Goal: Information Seeking & Learning: Learn about a topic

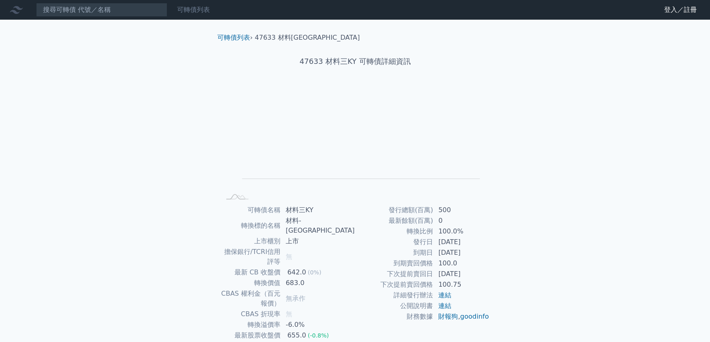
click at [198, 9] on link "可轉債列表" at bounding box center [193, 10] width 33 height 8
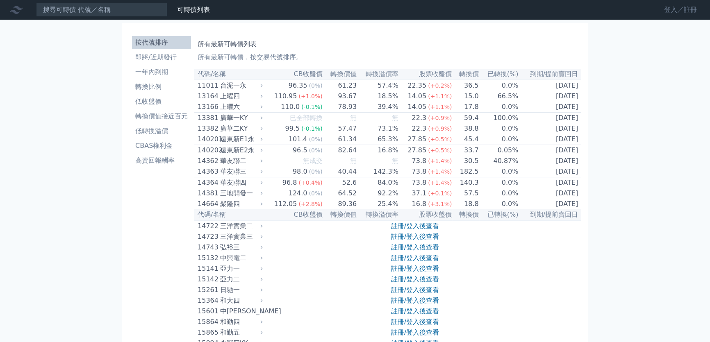
click at [683, 14] on link "登入／註冊" at bounding box center [680, 9] width 46 height 13
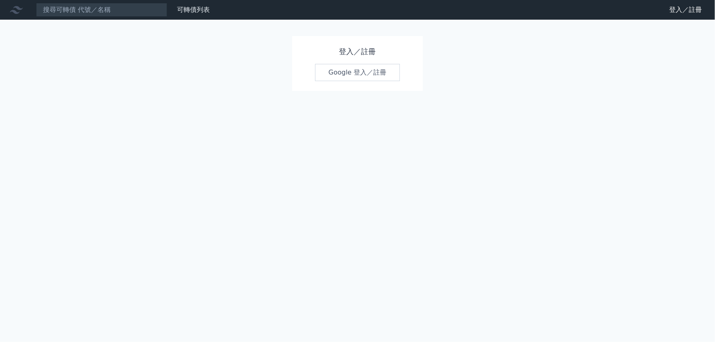
click at [323, 75] on link "Google 登入／註冊" at bounding box center [357, 72] width 85 height 17
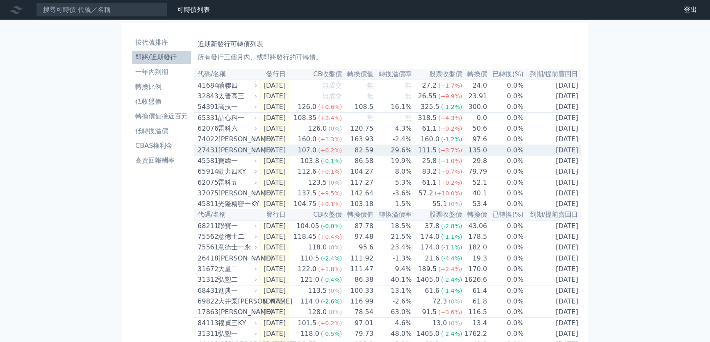
click at [238, 155] on div "[PERSON_NAME]" at bounding box center [236, 150] width 37 height 10
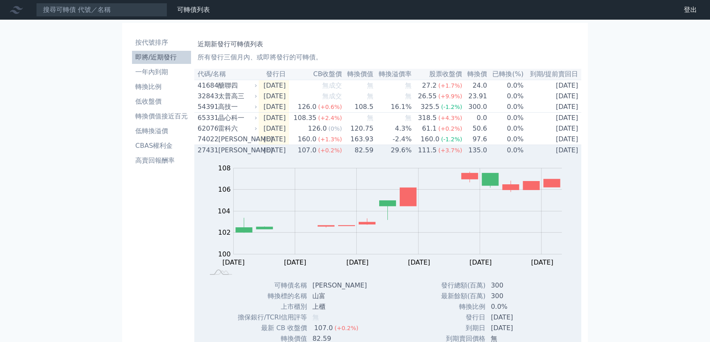
click at [238, 155] on div "[PERSON_NAME]" at bounding box center [236, 150] width 37 height 10
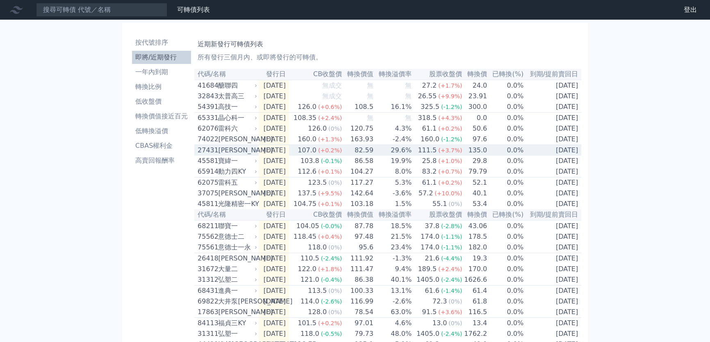
click at [238, 155] on div "[PERSON_NAME]" at bounding box center [236, 150] width 37 height 10
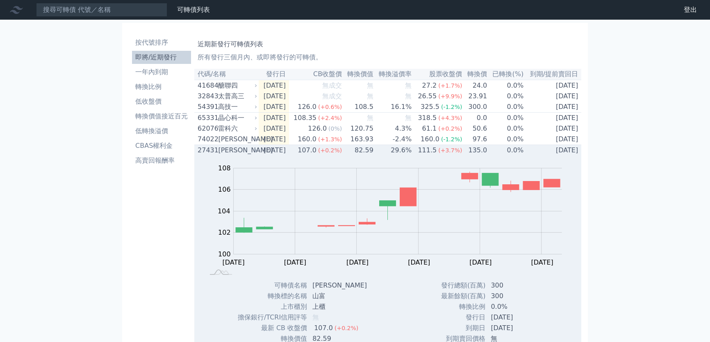
click at [238, 155] on div "[PERSON_NAME]" at bounding box center [236, 150] width 37 height 10
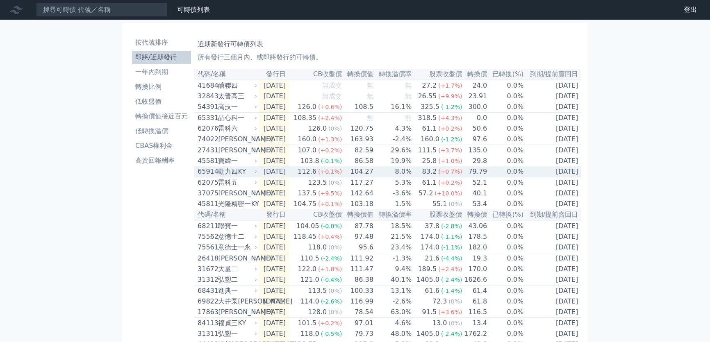
click at [232, 177] on div "動力四KY" at bounding box center [236, 172] width 37 height 10
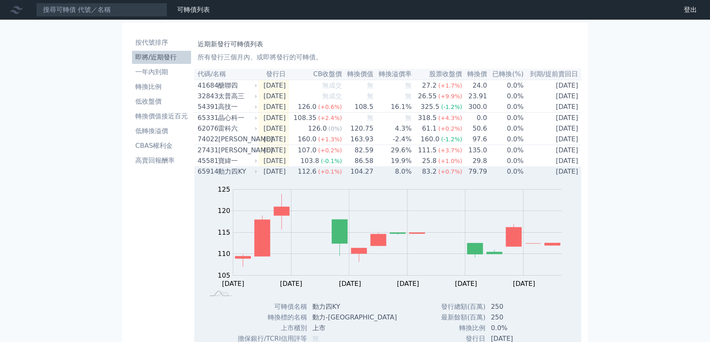
click at [232, 177] on div "動力四KY" at bounding box center [236, 172] width 37 height 10
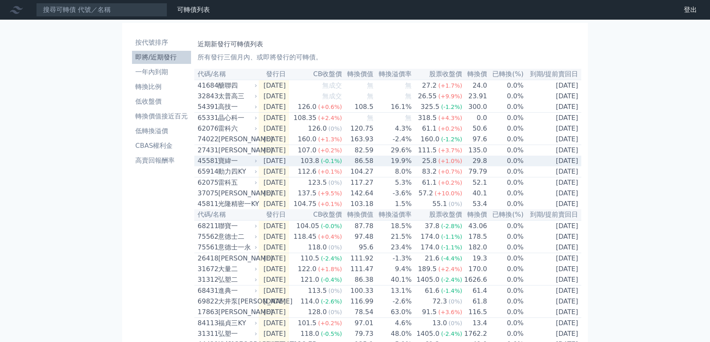
click at [238, 164] on div "寶緯一" at bounding box center [236, 161] width 37 height 10
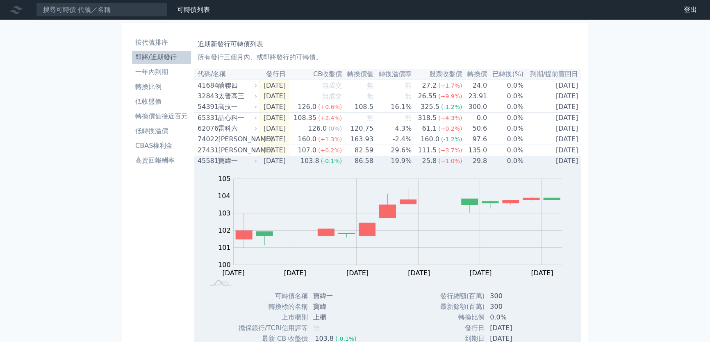
click at [238, 164] on div "寶緯一" at bounding box center [236, 161] width 37 height 10
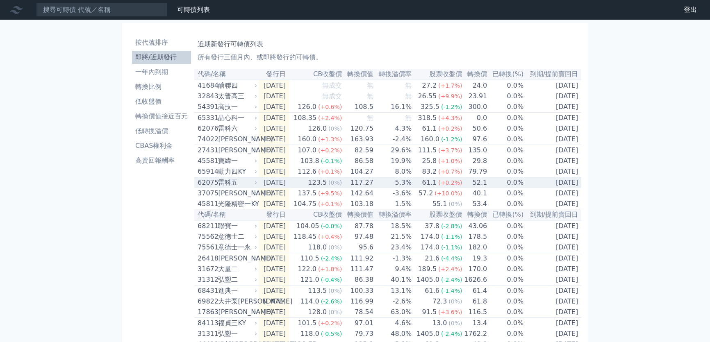
click at [236, 188] on div "雷科五" at bounding box center [236, 183] width 37 height 10
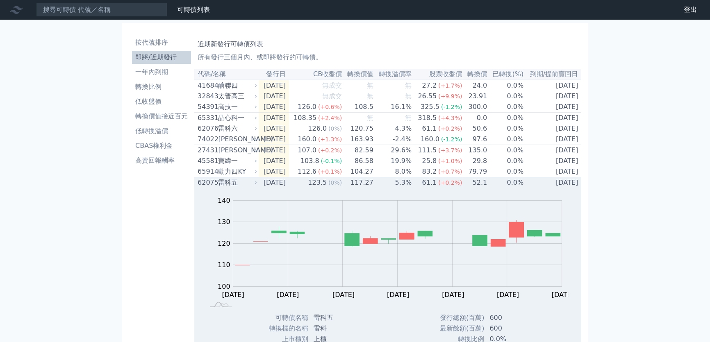
click at [236, 188] on div "雷科五" at bounding box center [236, 183] width 37 height 10
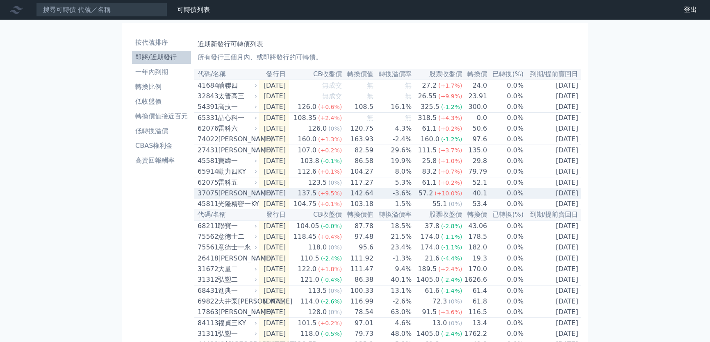
click at [231, 198] on div "[PERSON_NAME]" at bounding box center [236, 193] width 37 height 10
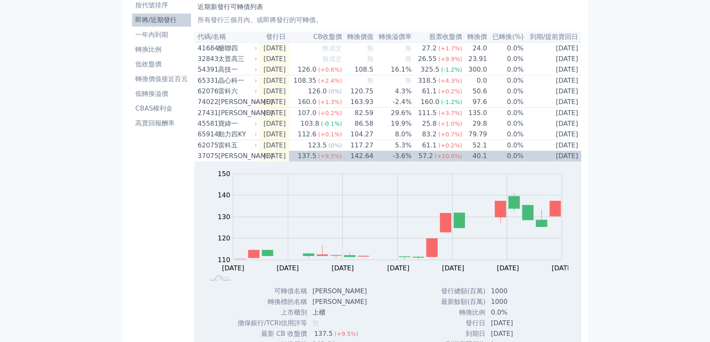
scroll to position [37, 0]
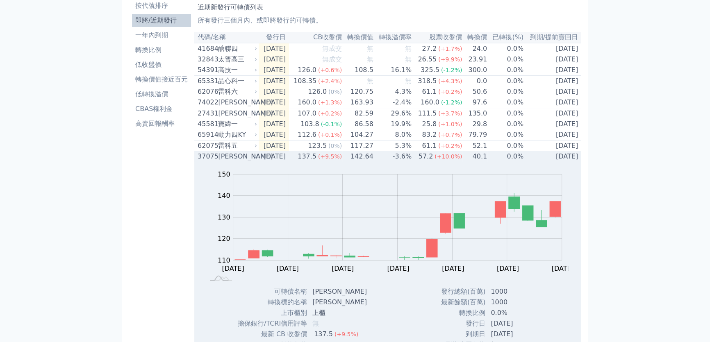
click at [234, 161] on div "[PERSON_NAME]" at bounding box center [236, 157] width 37 height 10
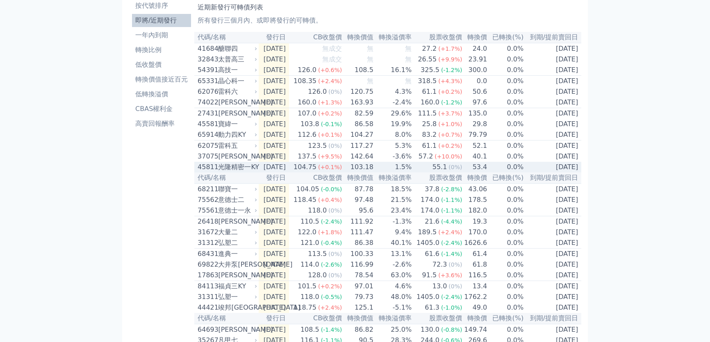
click at [230, 172] on div "光隆精密一KY" at bounding box center [236, 167] width 37 height 10
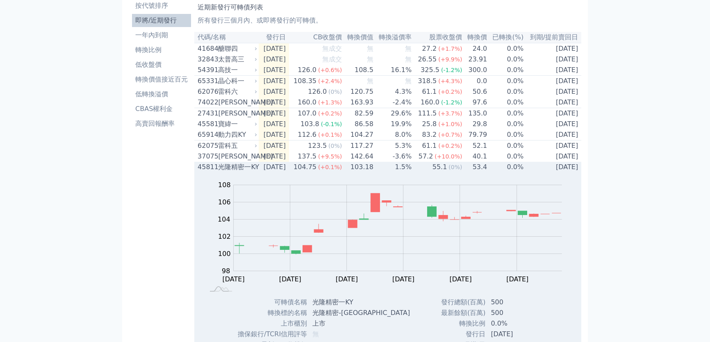
click at [230, 172] on div "光隆精密一KY" at bounding box center [236, 167] width 37 height 10
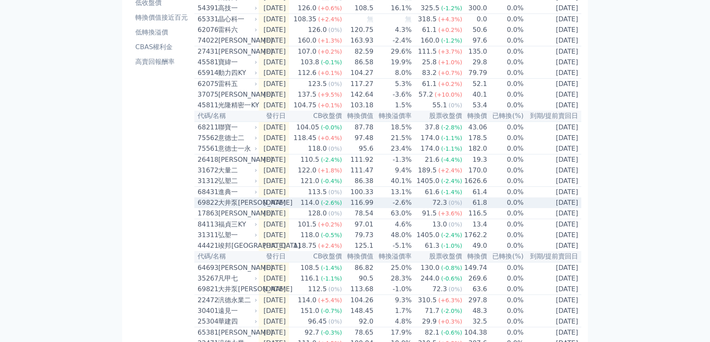
scroll to position [111, 0]
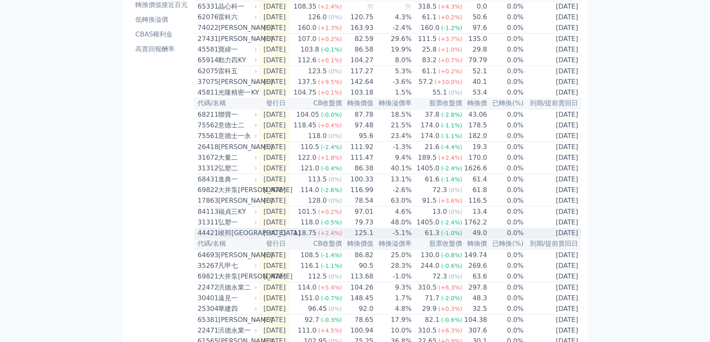
click at [223, 238] on div "竣邦[GEOGRAPHIC_DATA]" at bounding box center [236, 233] width 37 height 10
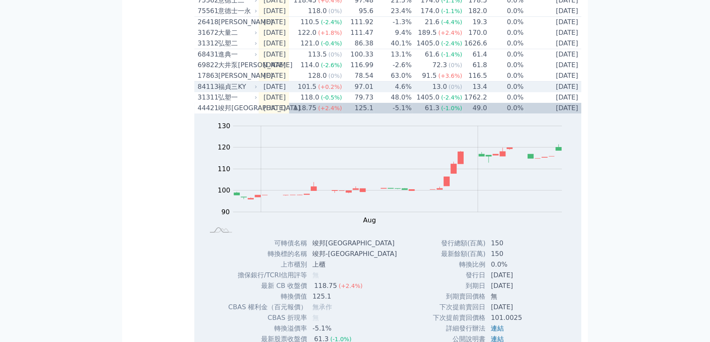
scroll to position [223, 0]
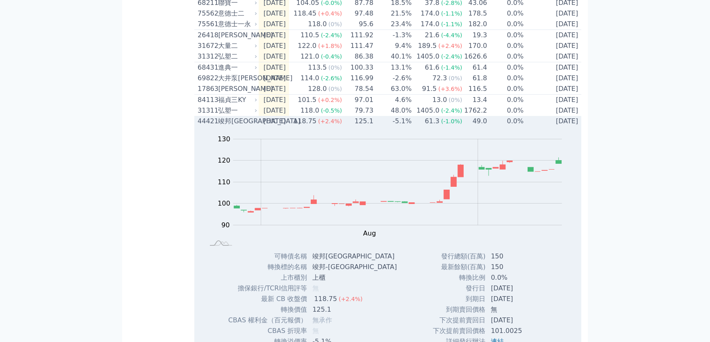
click at [226, 126] on div "竣邦[GEOGRAPHIC_DATA]" at bounding box center [236, 121] width 37 height 10
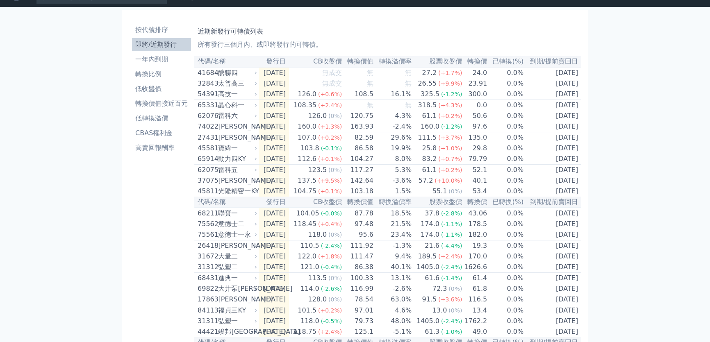
scroll to position [0, 0]
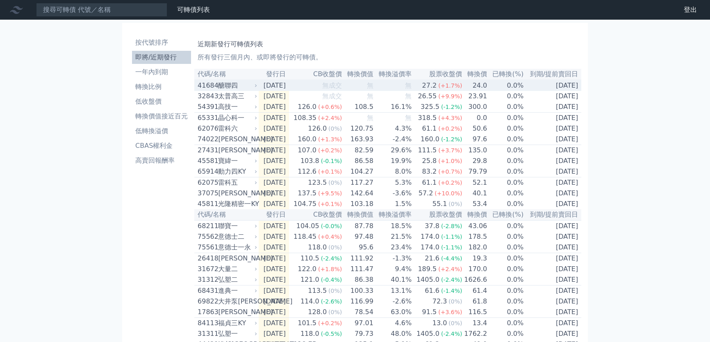
click at [216, 85] on div "41684" at bounding box center [206, 86] width 18 height 10
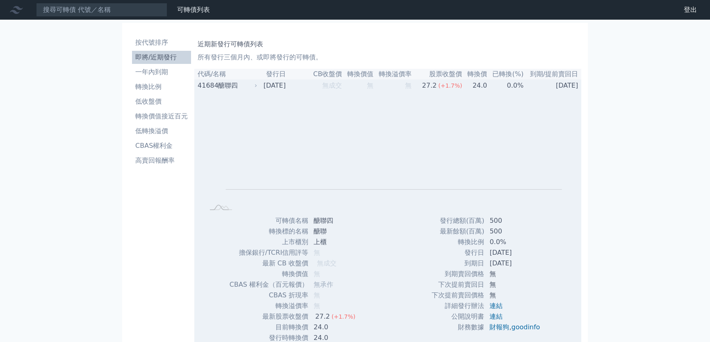
click at [216, 85] on div "41684" at bounding box center [206, 86] width 18 height 10
